Goal: Transaction & Acquisition: Purchase product/service

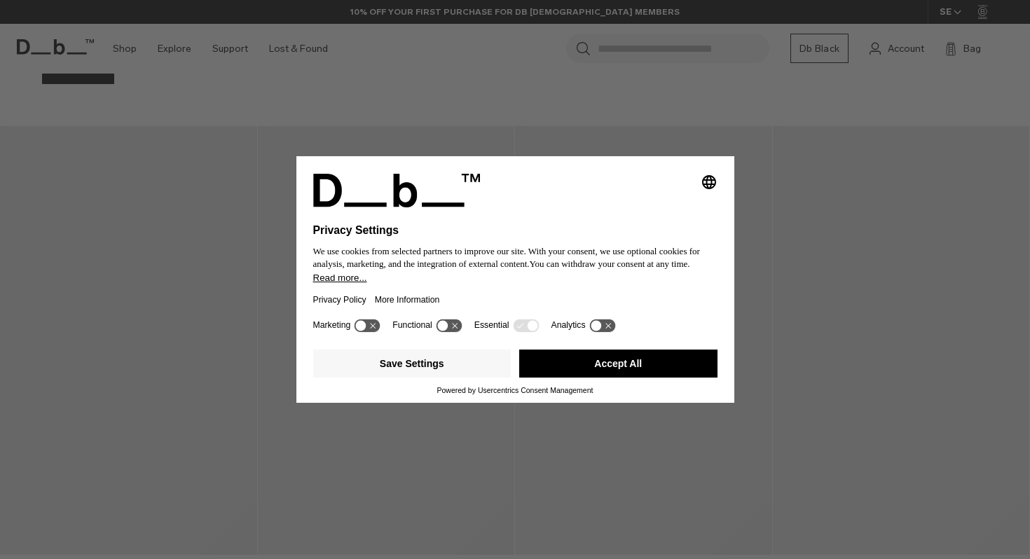
click at [622, 369] on button "Accept All" at bounding box center [618, 364] width 198 height 28
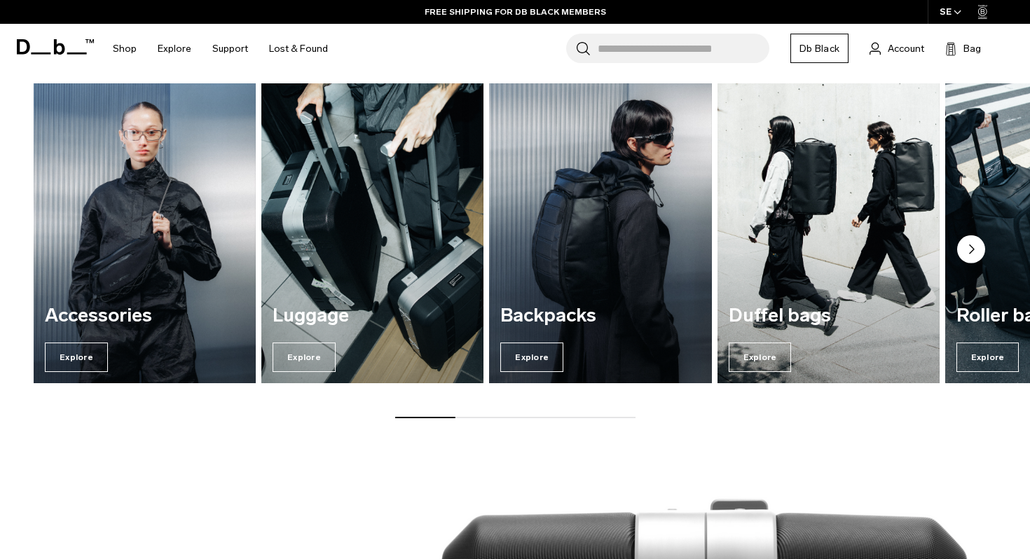
scroll to position [1063, 0]
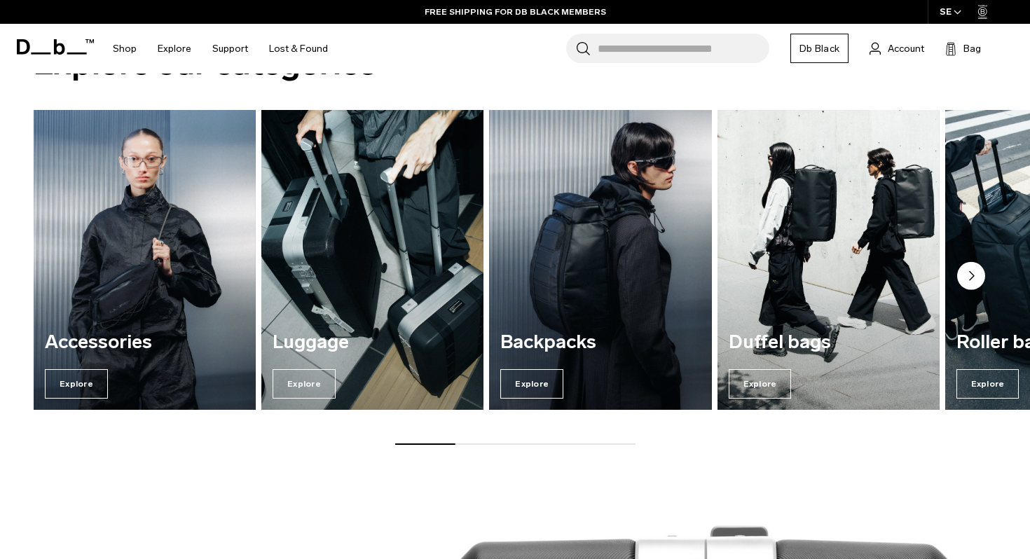
click at [592, 298] on img "3 / 7" at bounding box center [600, 260] width 229 height 309
click at [561, 290] on img "3 / 7" at bounding box center [600, 260] width 229 height 309
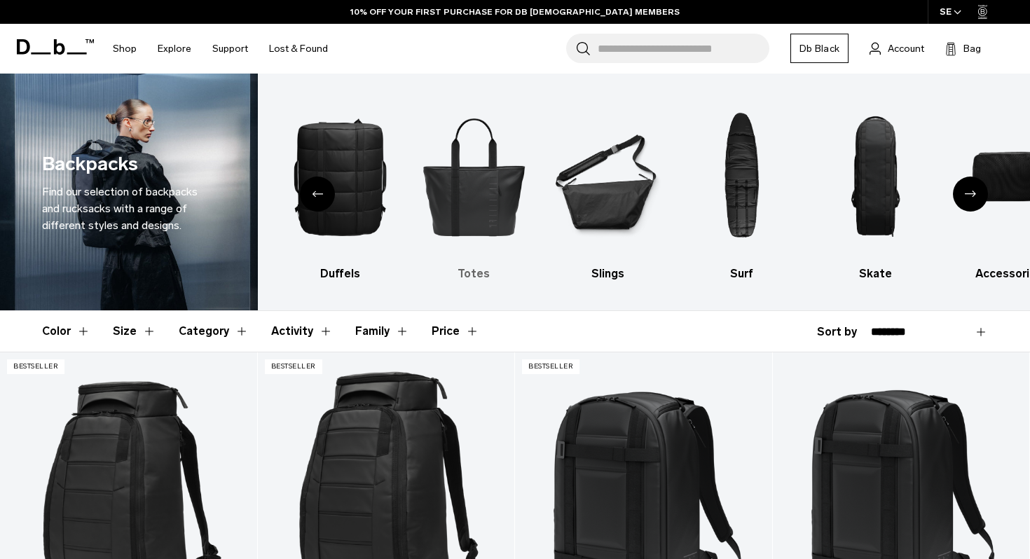
click at [429, 189] on img "5 / 10" at bounding box center [473, 177] width 109 height 164
click at [461, 199] on img "5 / 10" at bounding box center [473, 177] width 109 height 164
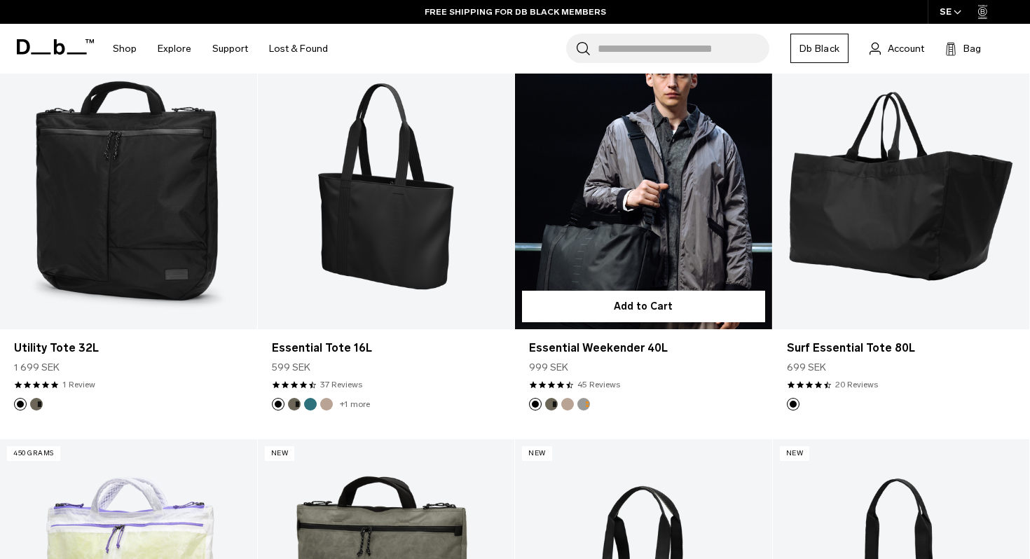
scroll to position [316, 0]
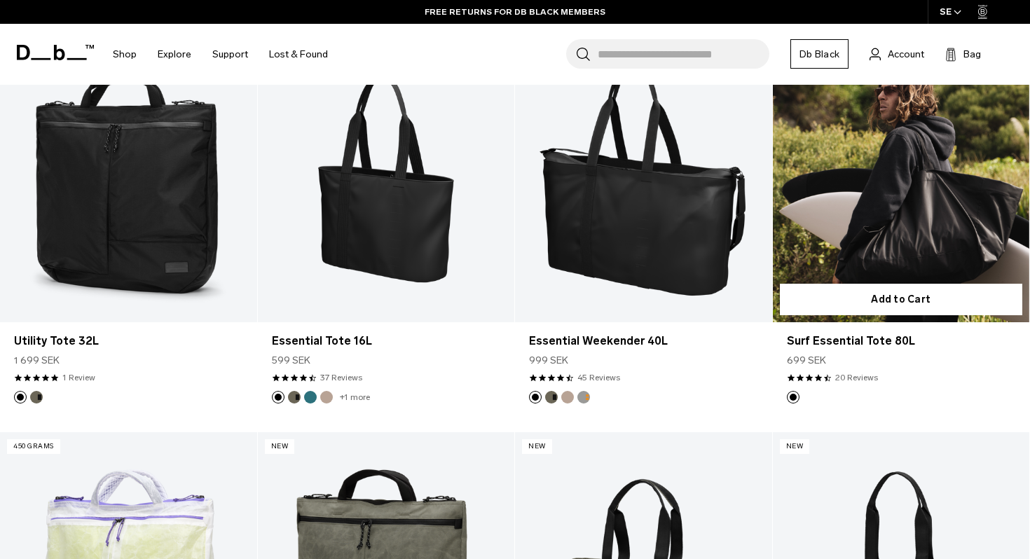
click at [932, 242] on link "Surf Essential Tote 80L" at bounding box center [901, 178] width 257 height 285
